Goal: Information Seeking & Learning: Learn about a topic

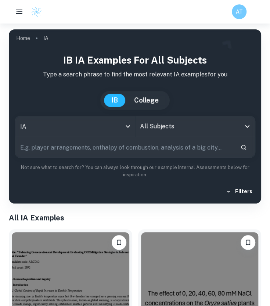
drag, startPoint x: 0, startPoint y: 0, endPoint x: 244, endPoint y: 122, distance: 273.1
click at [244, 122] on icon "Open" at bounding box center [247, 126] width 9 height 9
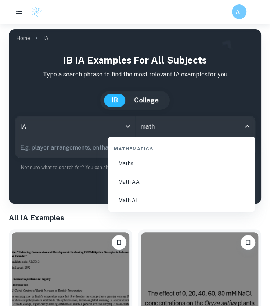
click at [169, 183] on li "Math AA" at bounding box center [181, 181] width 141 height 17
type input "Math AA"
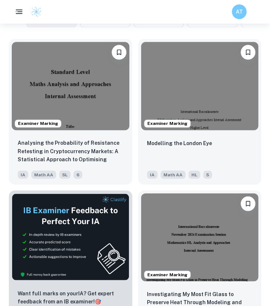
scroll to position [257, 0]
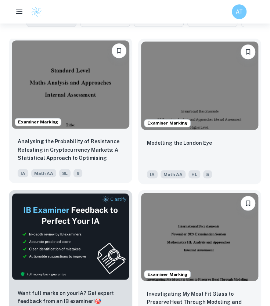
click at [75, 113] on img at bounding box center [71, 84] width 118 height 88
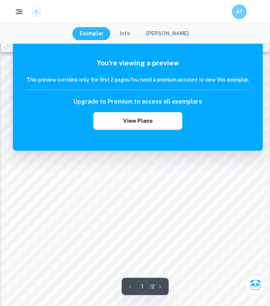
scroll to position [557, 0]
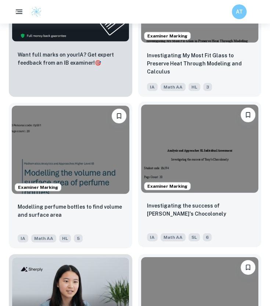
scroll to position [496, 0]
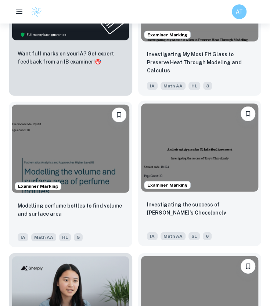
click at [167, 160] on img at bounding box center [200, 148] width 118 height 88
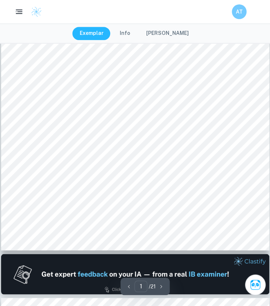
type input "2"
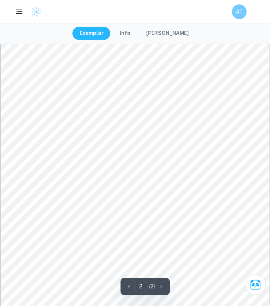
scroll to position [495, 0]
